Goal: Task Accomplishment & Management: Manage account settings

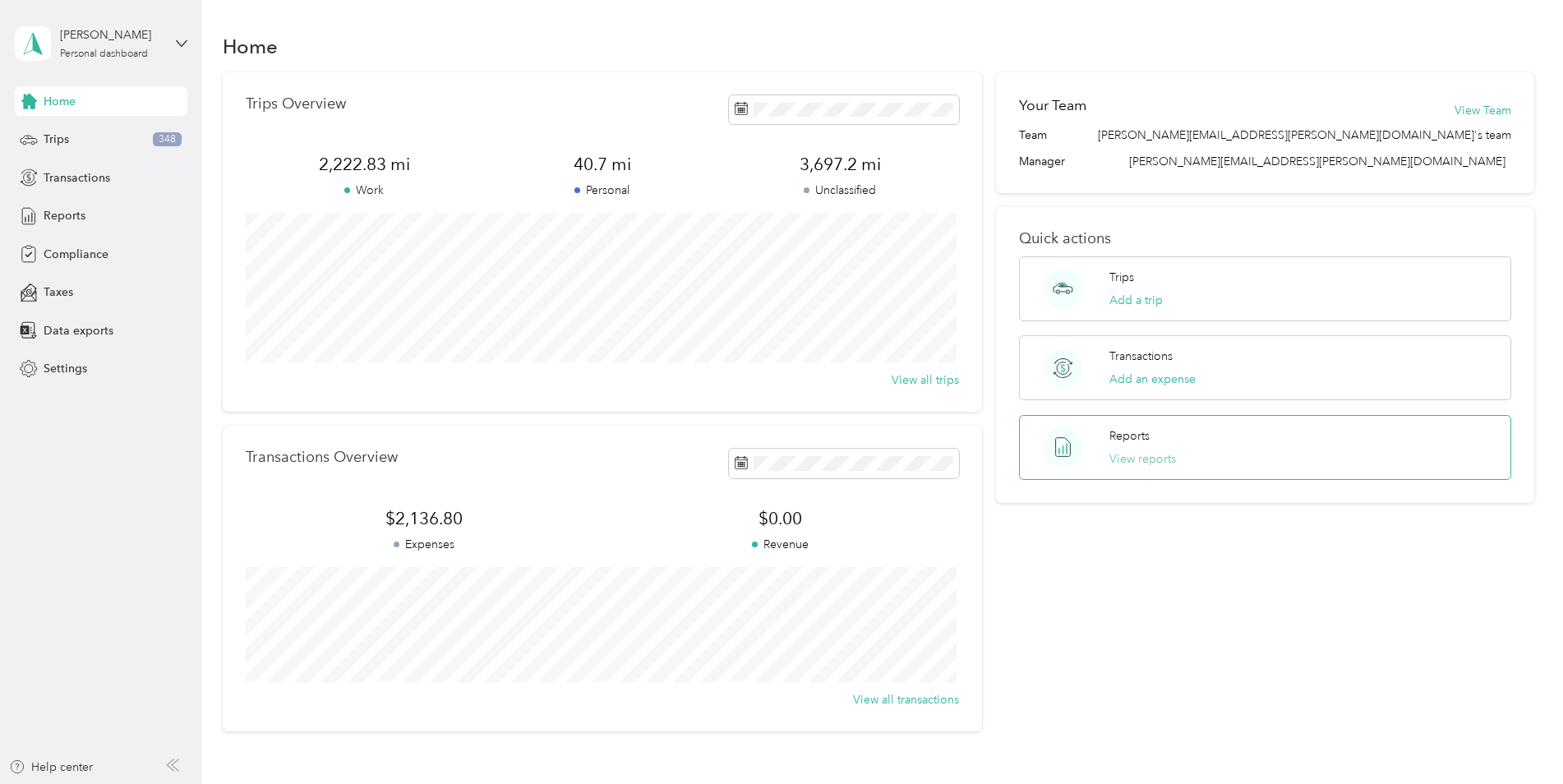
click at [1125, 452] on button "View reports" at bounding box center [1143, 459] width 67 height 18
